Goal: Transaction & Acquisition: Download file/media

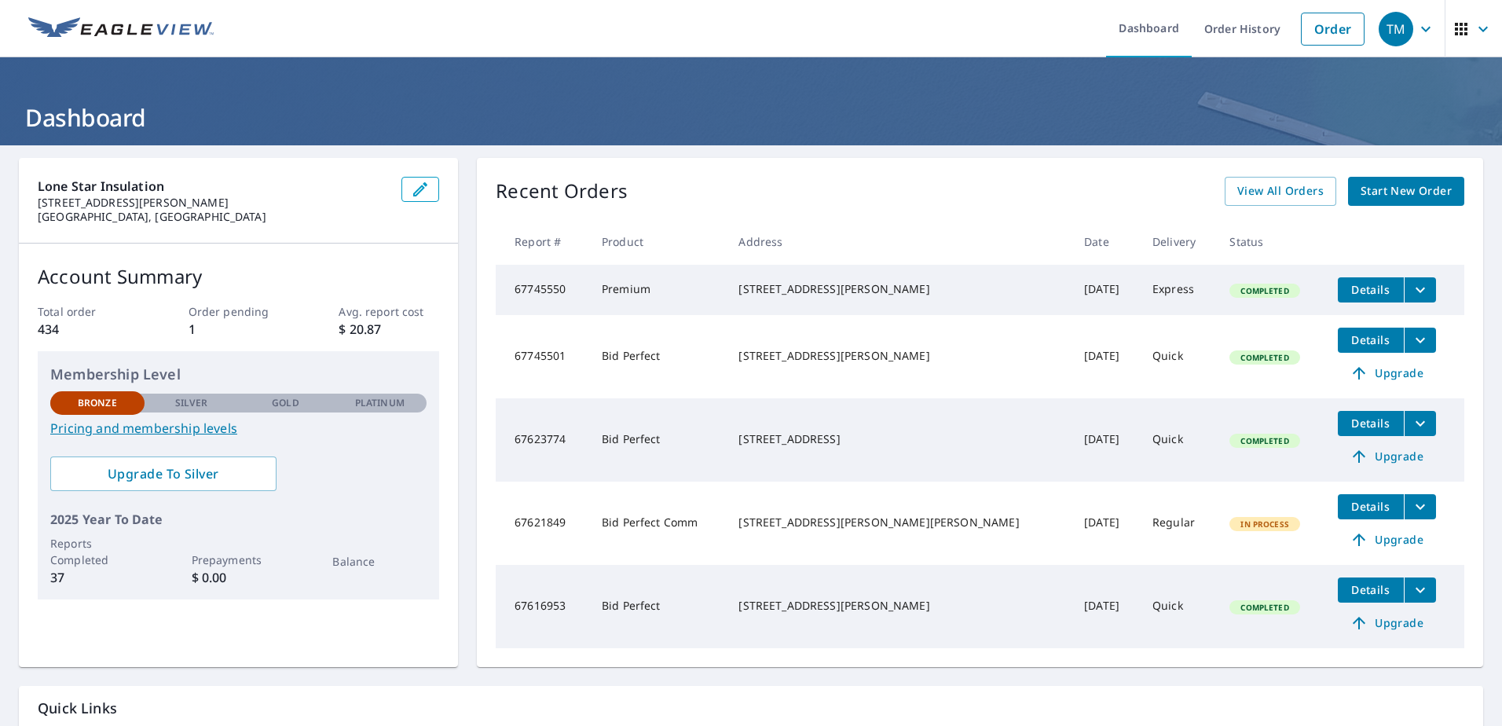
click at [1411, 345] on icon "filesDropdownBtn-67745501" at bounding box center [1420, 340] width 19 height 19
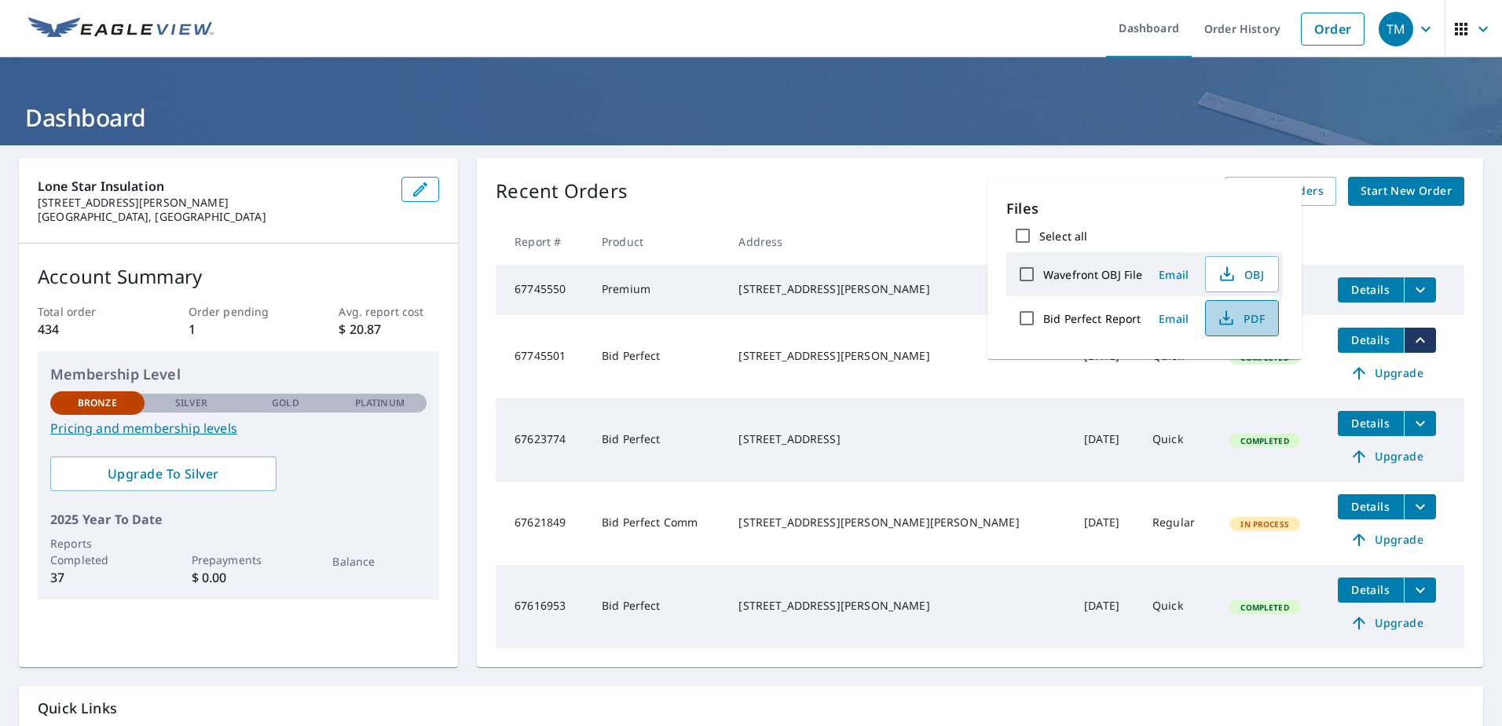
click at [1236, 325] on span "PDF" at bounding box center [1240, 318] width 50 height 19
click at [942, 398] on td "[STREET_ADDRESS][PERSON_NAME]" at bounding box center [899, 356] width 346 height 83
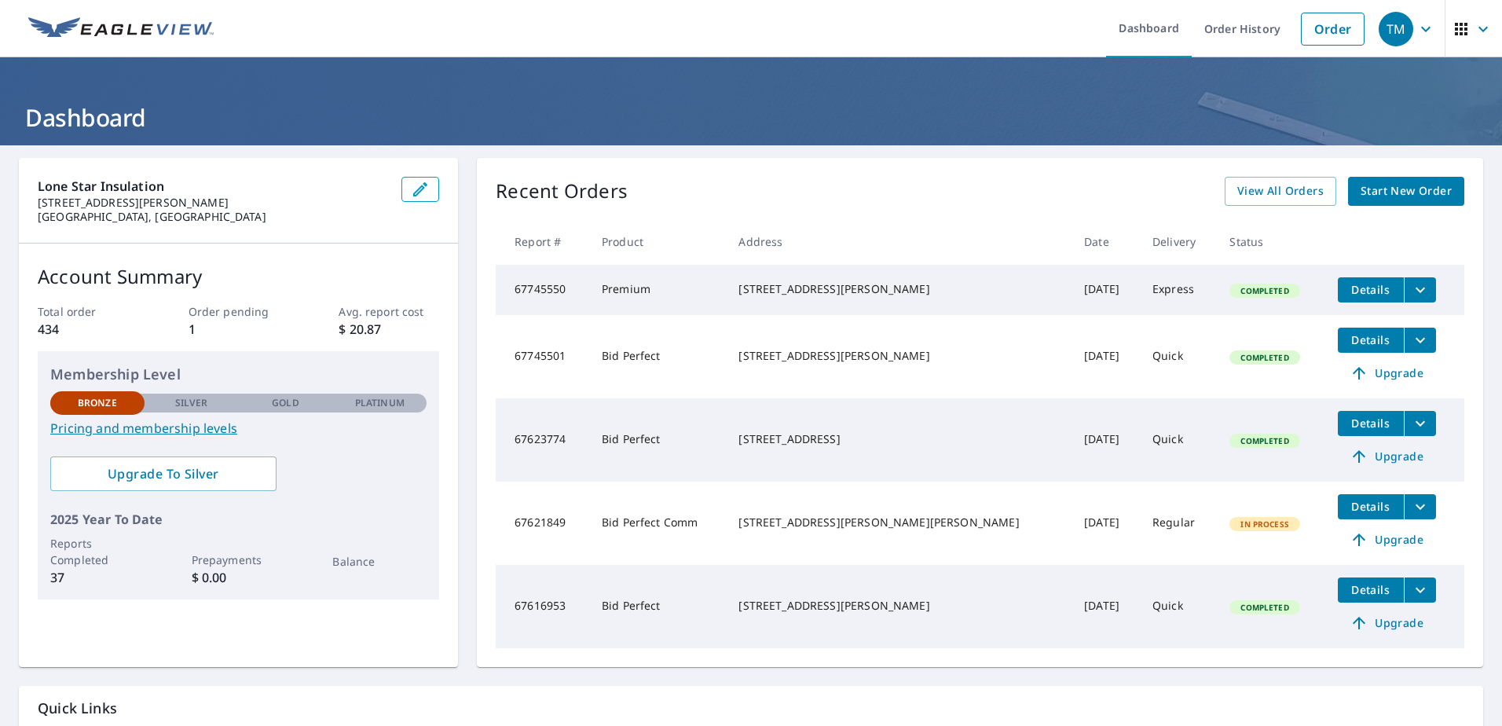
click at [1347, 286] on span "Details" at bounding box center [1370, 289] width 47 height 15
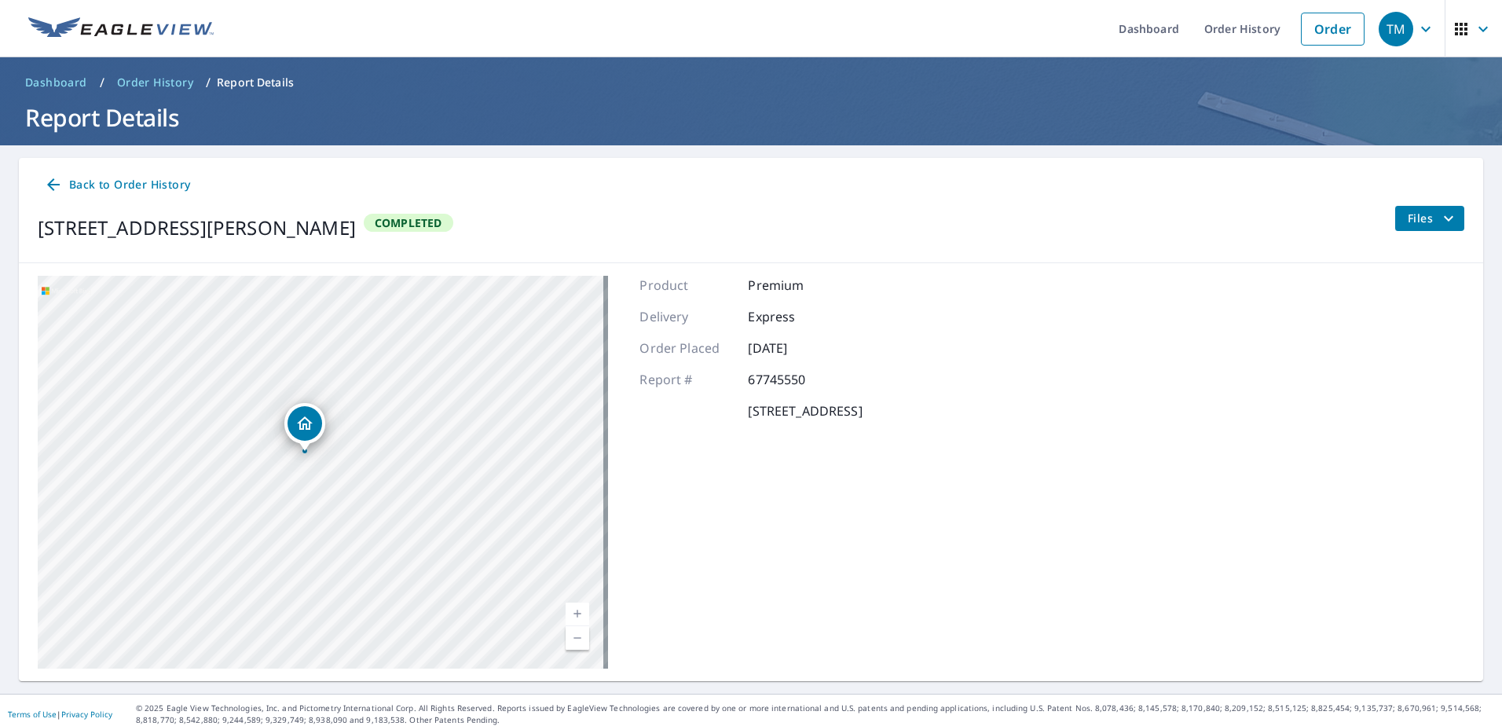
drag, startPoint x: 388, startPoint y: 440, endPoint x: 357, endPoint y: 492, distance: 60.2
click at [357, 492] on div "[STREET_ADDRESS][PERSON_NAME]" at bounding box center [323, 472] width 570 height 393
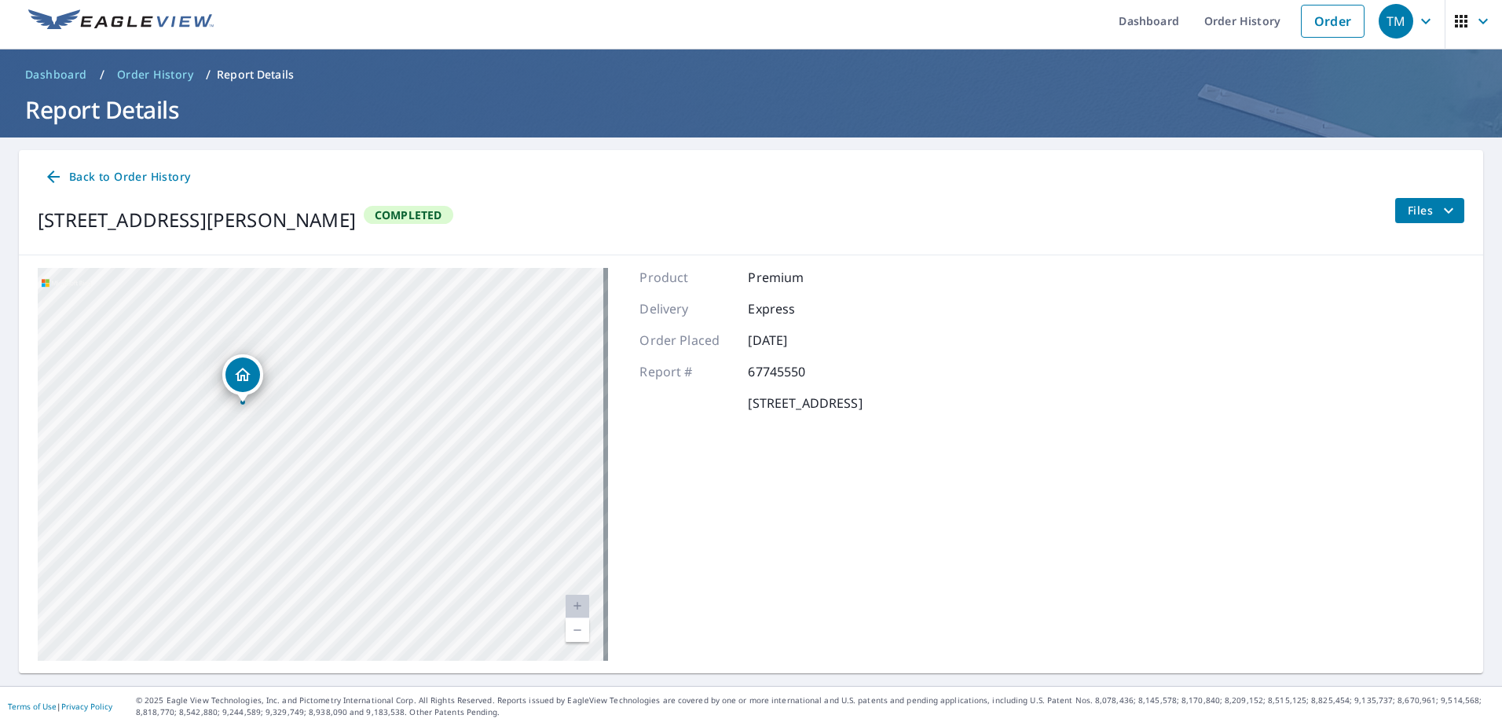
drag, startPoint x: 864, startPoint y: 590, endPoint x: 867, endPoint y: 532, distance: 58.2
click at [862, 532] on div "Product Premium Delivery Express Order Placed [DATE] Report # 67745550 [STREET_…" at bounding box center [751, 464] width 222 height 393
drag, startPoint x: 927, startPoint y: 547, endPoint x: 912, endPoint y: 362, distance: 185.2
click at [862, 362] on div "Product Premium Delivery Express Order Placed [DATE] Report # 67745550 [STREET_…" at bounding box center [751, 464] width 222 height 393
click at [112, 178] on span "Back to Order History" at bounding box center [117, 177] width 146 height 20
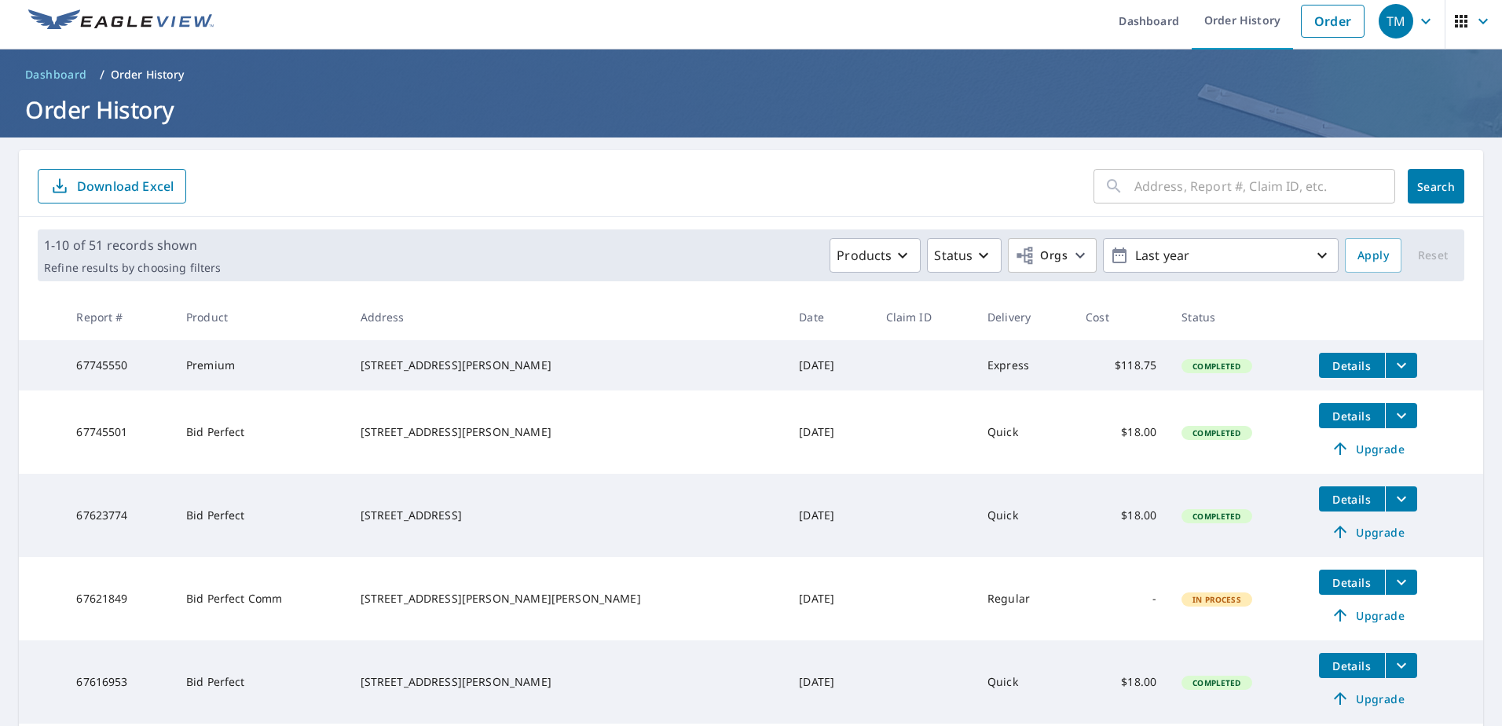
click at [1392, 365] on icon "filesDropdownBtn-67745550" at bounding box center [1401, 365] width 19 height 19
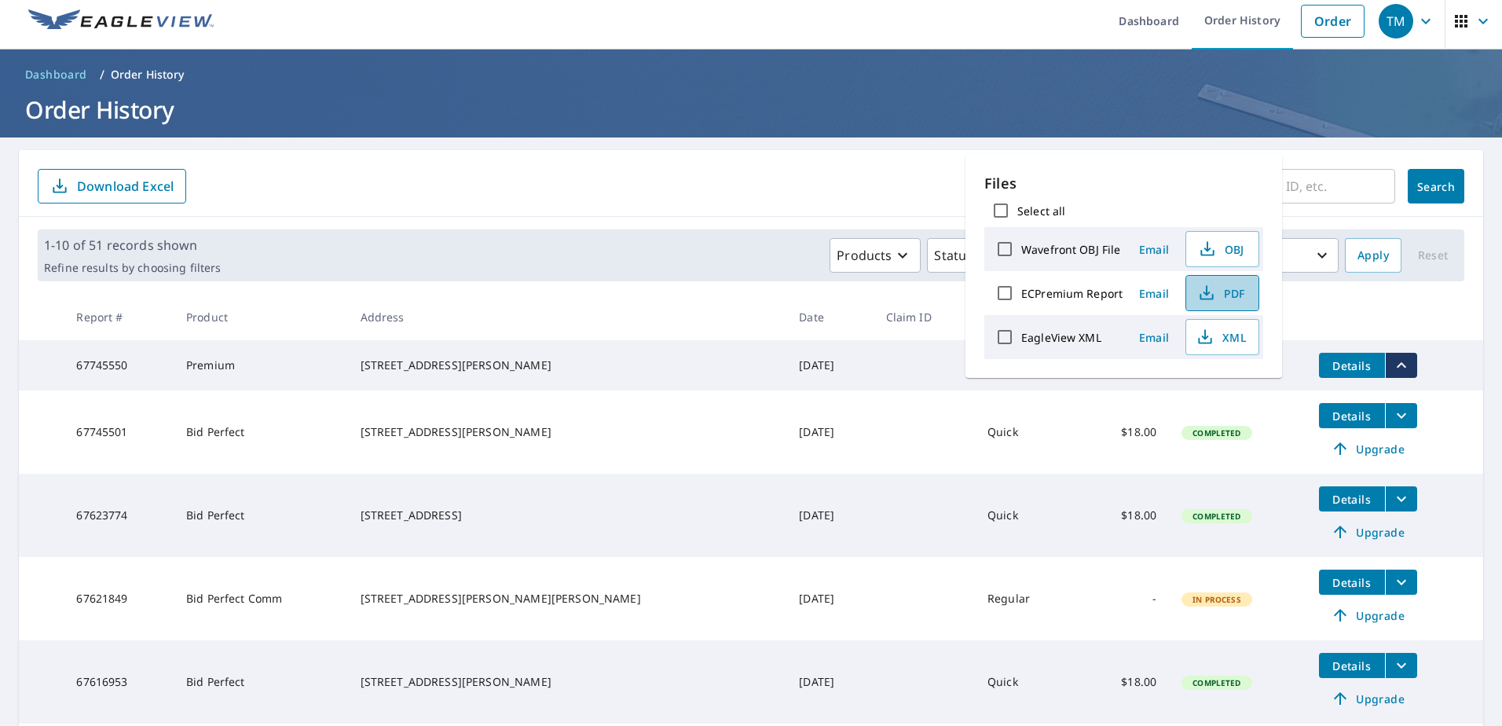
click at [1227, 294] on span "PDF" at bounding box center [1221, 293] width 50 height 19
click at [1223, 334] on span "XML" at bounding box center [1221, 337] width 50 height 19
